Goal: Task Accomplishment & Management: Use online tool/utility

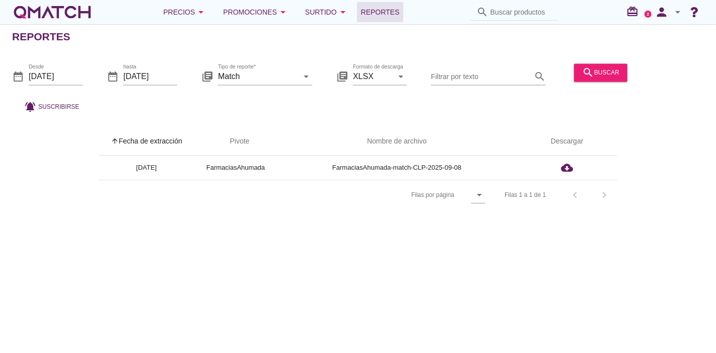
click at [43, 23] on div "Precios arrow_drop_down Promociones arrow_drop_down Surtido arrow_drop_down Rep…" at bounding box center [358, 12] width 716 height 24
click at [41, 10] on div "white-qmatch-logo" at bounding box center [52, 12] width 81 height 20
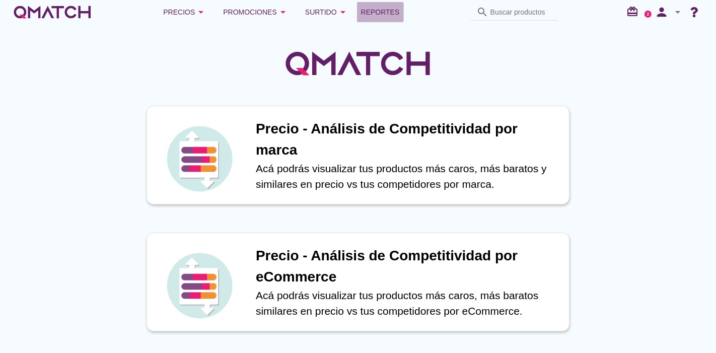
click at [386, 14] on span "Reportes" at bounding box center [380, 12] width 39 height 12
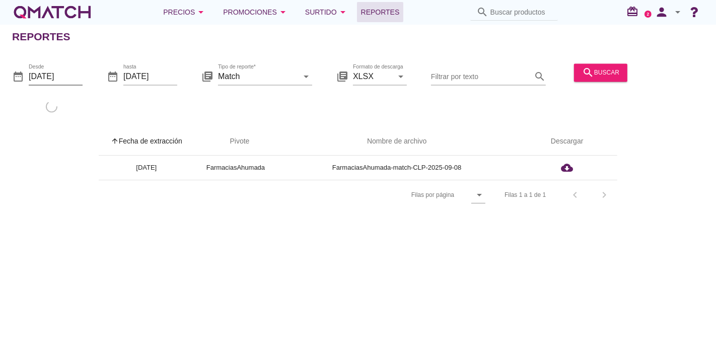
click at [63, 73] on input "[DATE]" at bounding box center [56, 76] width 54 height 16
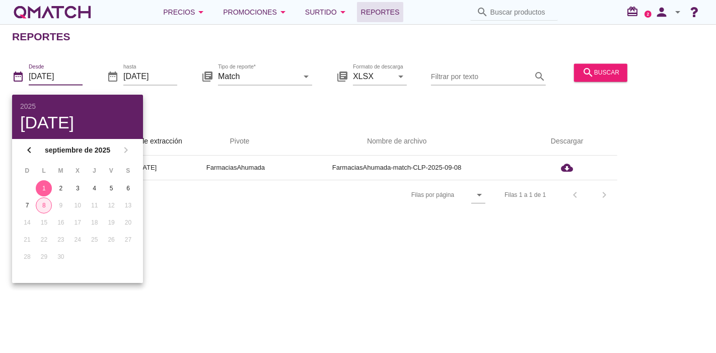
click at [40, 206] on div "8" at bounding box center [43, 205] width 15 height 9
type input "[DATE]"
click at [363, 297] on div "Reportes date_range Desde [DATE] date_range hasta [DATE] library_books Tipo de …" at bounding box center [358, 188] width 716 height 329
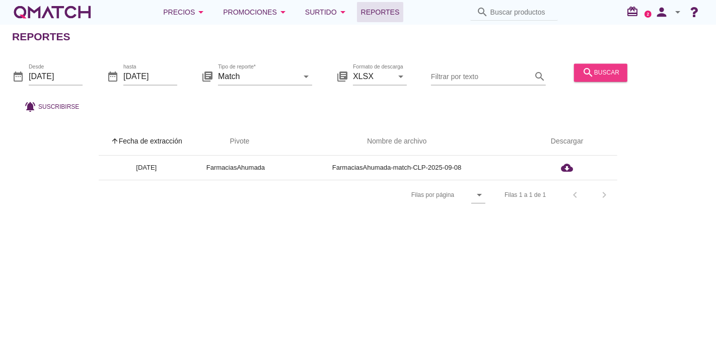
click at [604, 74] on div "search buscar" at bounding box center [600, 72] width 37 height 12
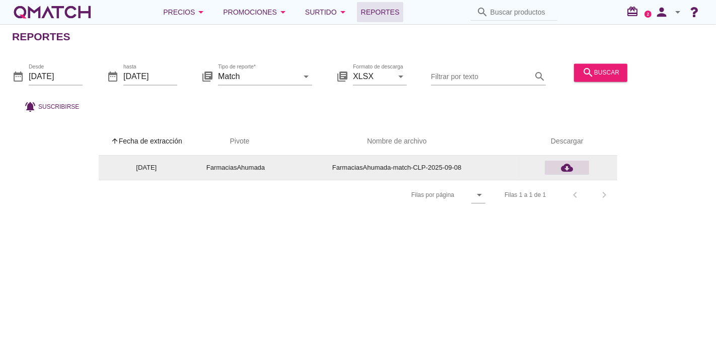
click at [565, 168] on icon "cloud_download" at bounding box center [567, 168] width 12 height 12
